Goal: Understand process/instructions: Learn how to perform a task or action

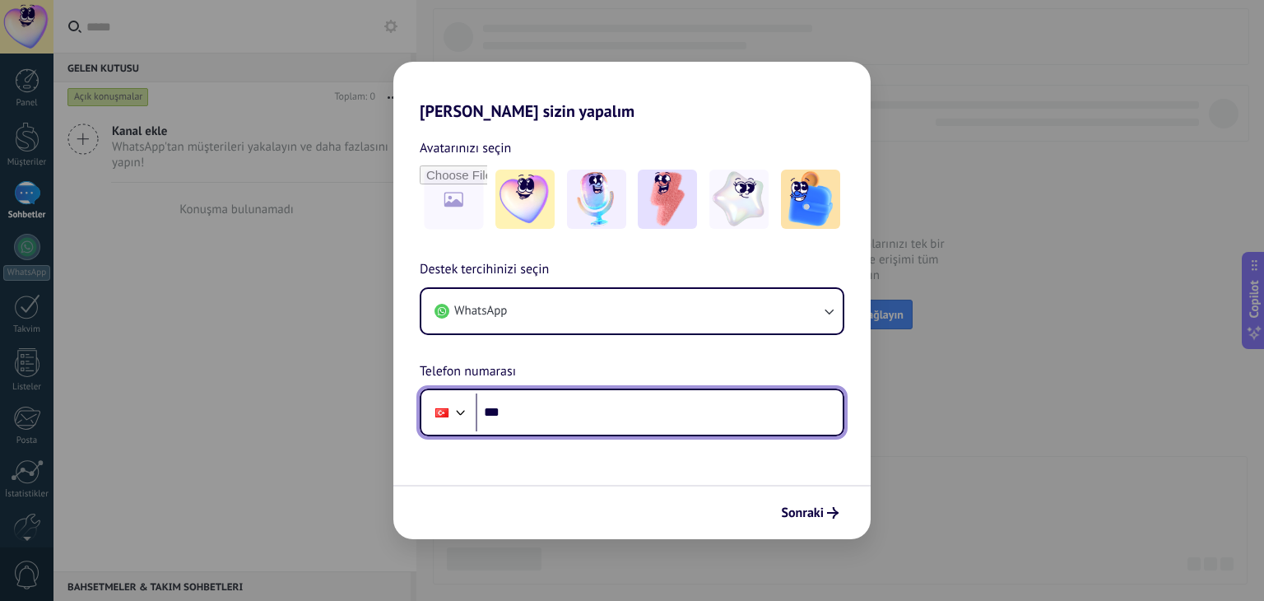
click at [530, 402] on input "***" at bounding box center [659, 412] width 367 height 38
type input "**********"
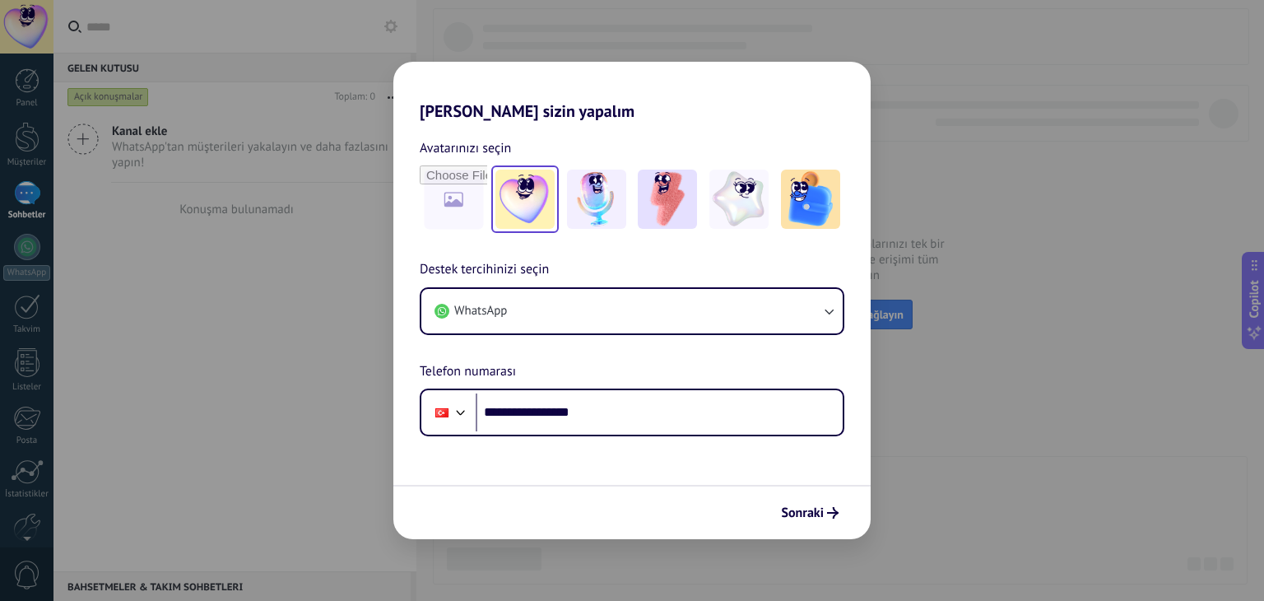
click at [527, 198] on img at bounding box center [524, 199] width 59 height 59
click at [714, 193] on img at bounding box center [738, 199] width 59 height 59
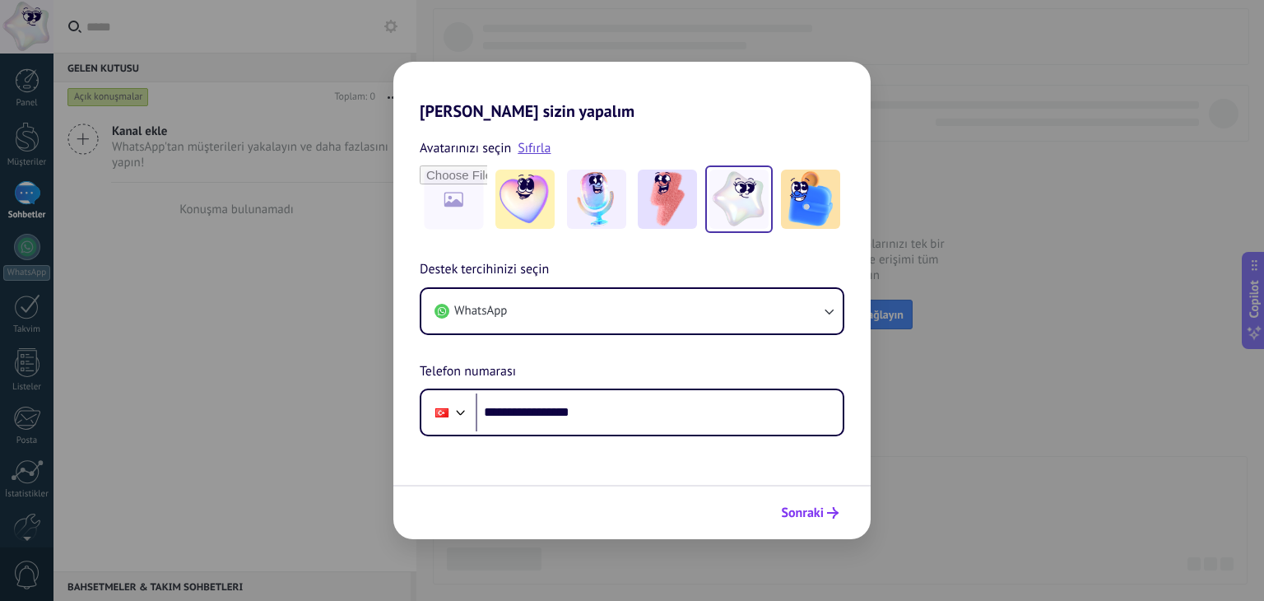
click at [797, 508] on span "Sonraki" at bounding box center [802, 513] width 43 height 12
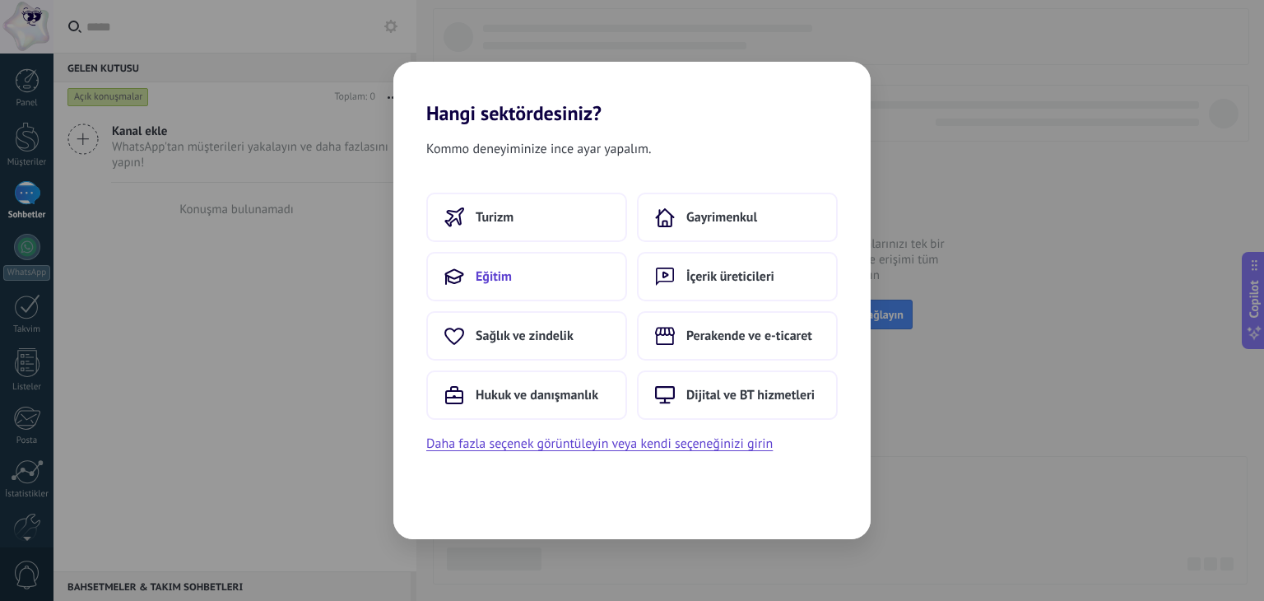
click at [492, 274] on span "Eğitim" at bounding box center [494, 276] width 36 height 16
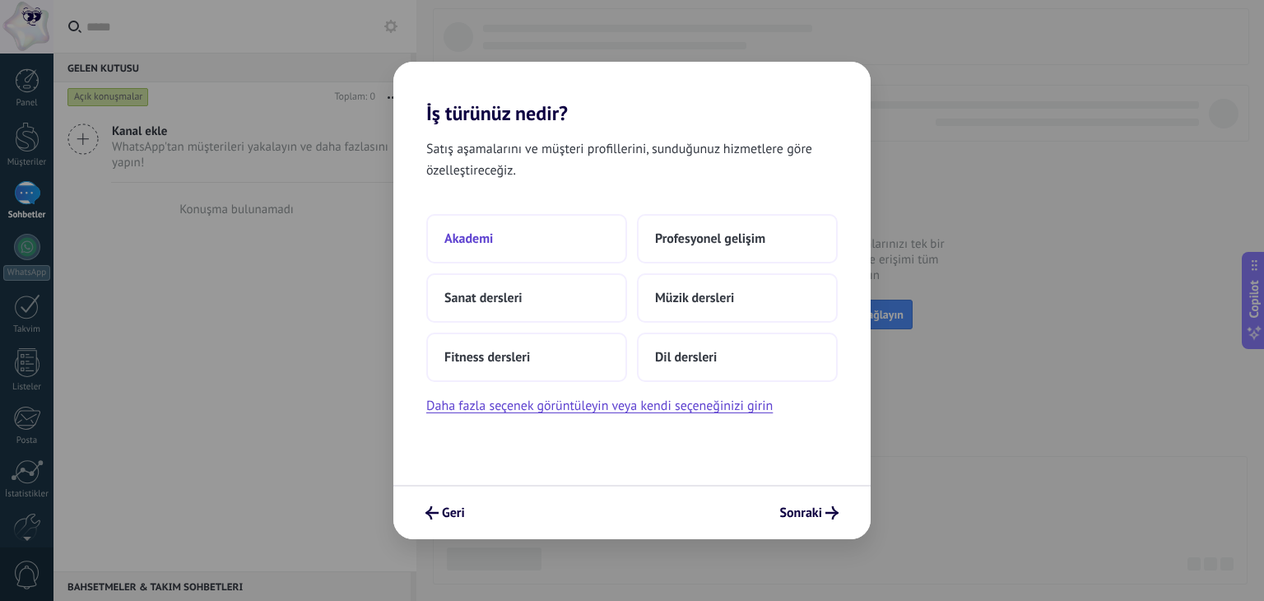
click at [523, 241] on button "Akademi" at bounding box center [526, 238] width 201 height 49
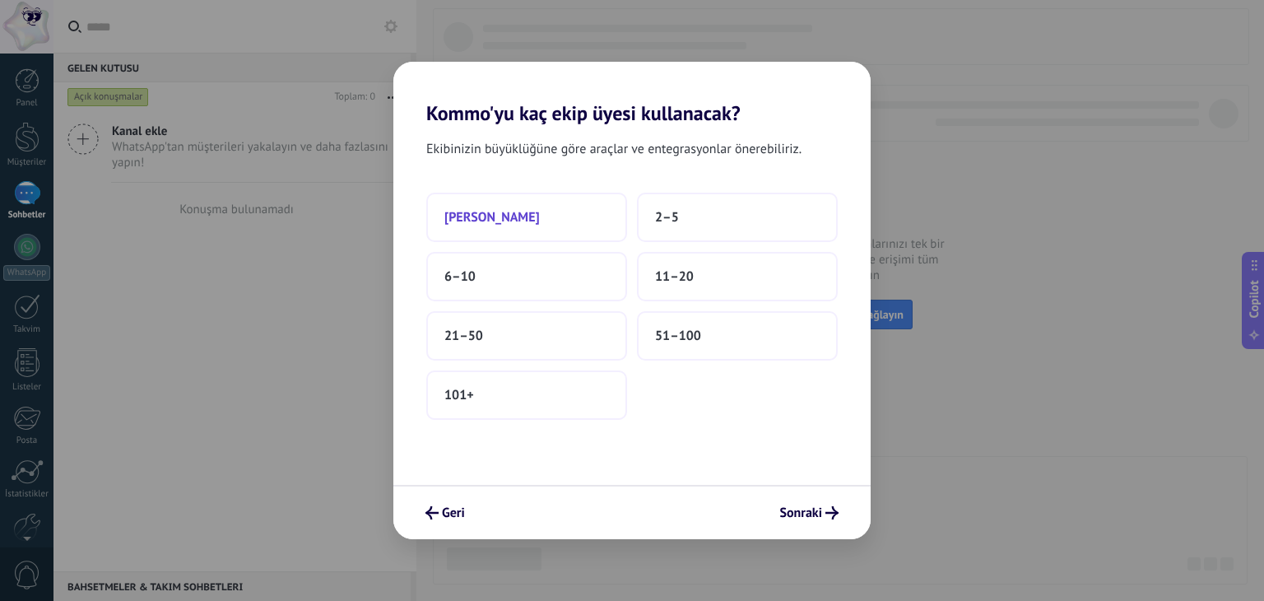
click at [507, 216] on span "[PERSON_NAME]" at bounding box center [491, 217] width 95 height 16
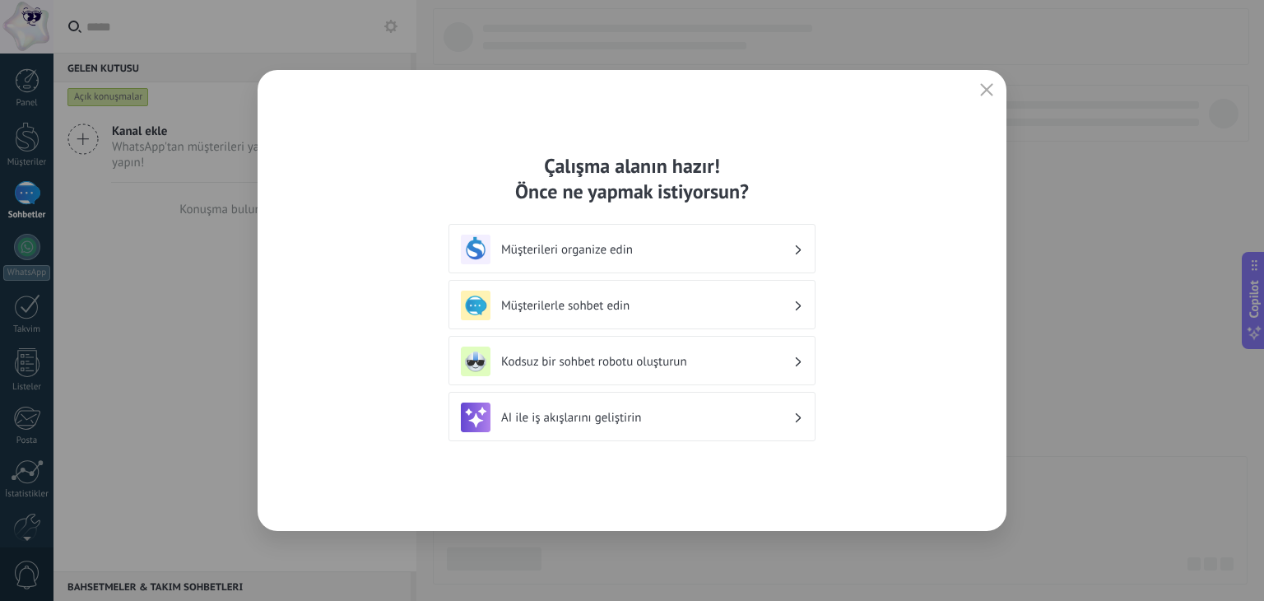
click at [683, 360] on h3 "Kodsuz bir sohbet robotu oluşturun" at bounding box center [647, 362] width 292 height 16
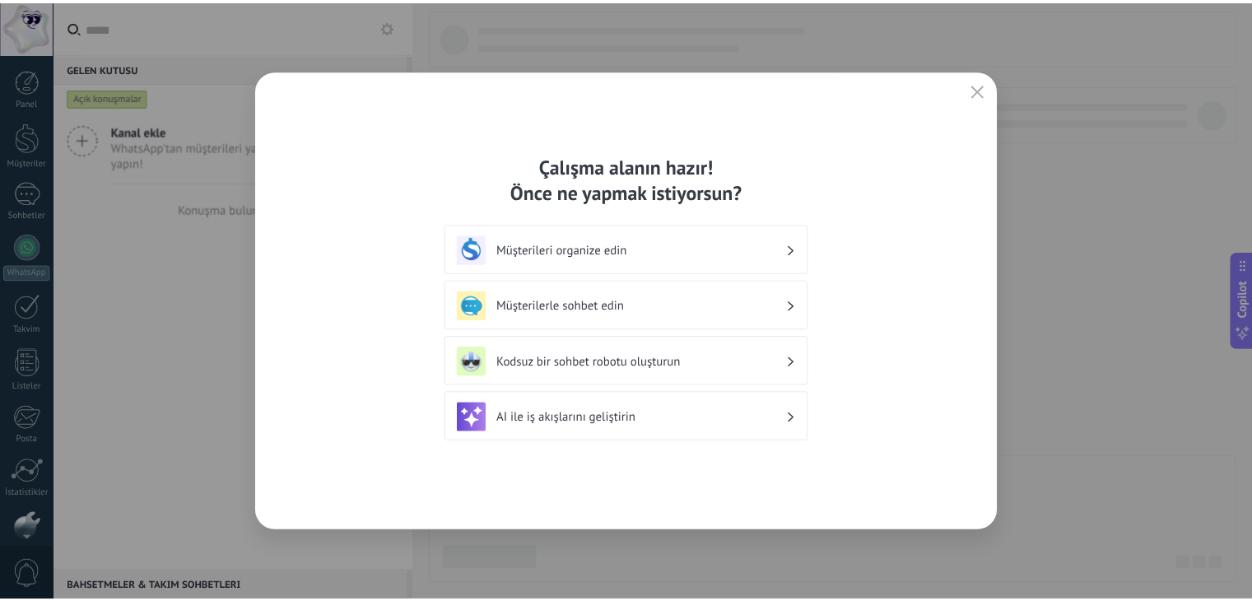
scroll to position [83, 0]
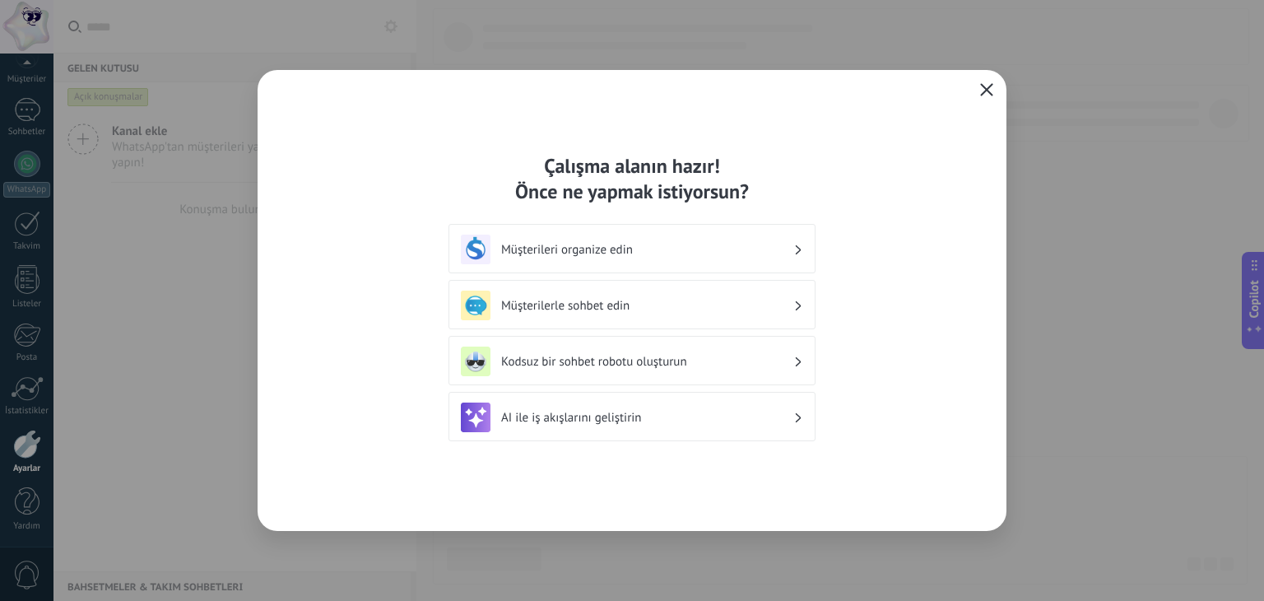
click at [983, 97] on span "button" at bounding box center [986, 90] width 13 height 15
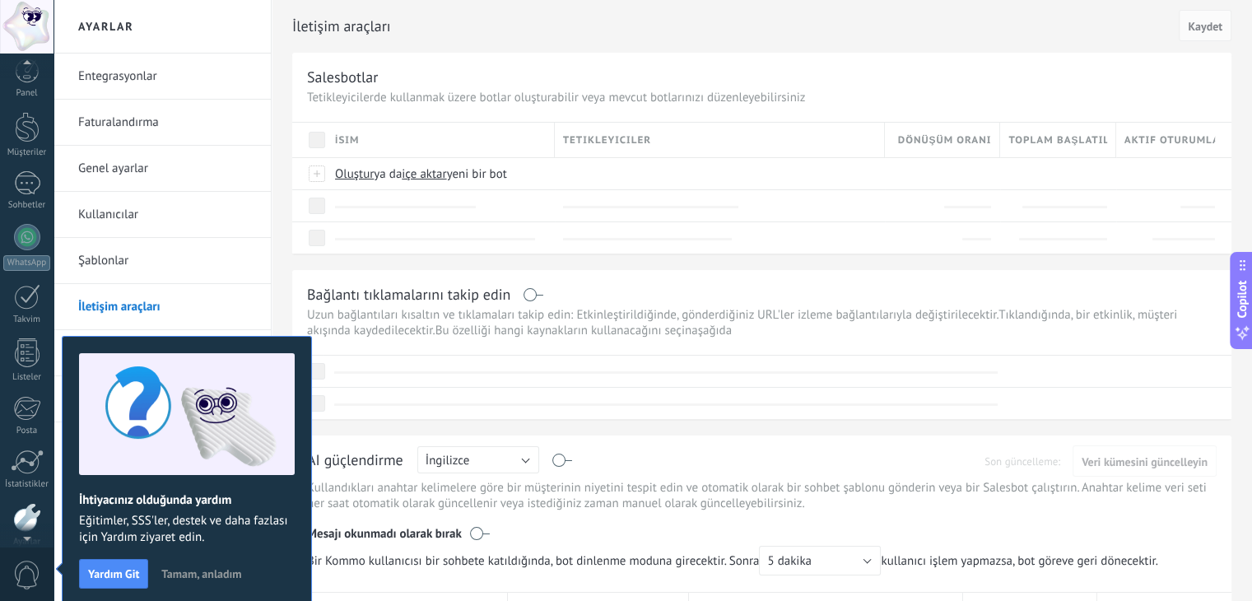
scroll to position [8, 0]
